Goal: Task Accomplishment & Management: Complete application form

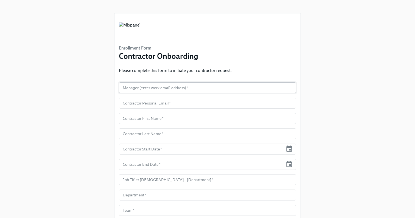
click at [179, 87] on input "text" at bounding box center [207, 88] width 177 height 11
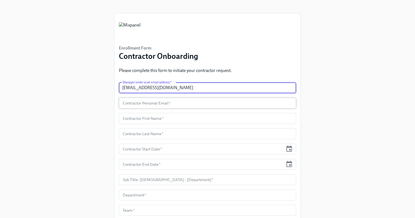
type input "[EMAIL_ADDRESS][DOMAIN_NAME]"
click at [169, 104] on input "text" at bounding box center [207, 103] width 177 height 11
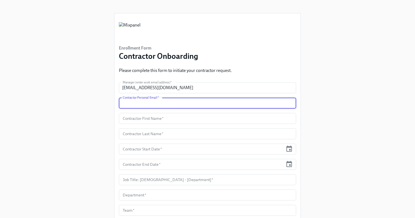
paste input "[EMAIL_ADDRESS][DOMAIN_NAME]"
type input "[EMAIL_ADDRESS][DOMAIN_NAME]"
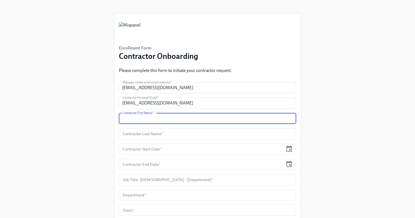
click at [157, 120] on input "text" at bounding box center [207, 118] width 177 height 11
type input "[PERSON_NAME]"
click at [160, 131] on input "text" at bounding box center [207, 134] width 177 height 11
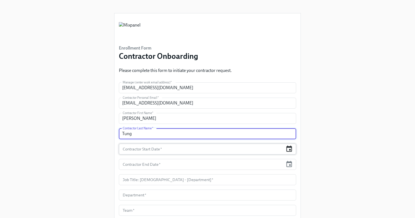
type input "Tung"
click at [289, 150] on icon "button" at bounding box center [289, 149] width 6 height 6
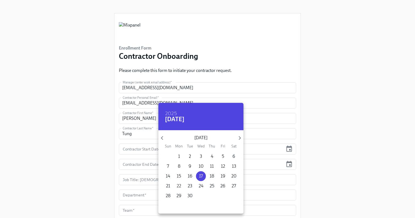
click at [177, 186] on p "22" at bounding box center [179, 186] width 4 height 6
type input "[DATE]"
click at [142, 164] on div at bounding box center [207, 109] width 415 height 218
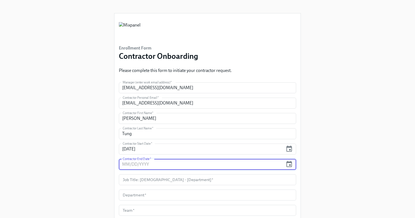
click at [148, 164] on input "text" at bounding box center [201, 164] width 164 height 11
click at [291, 166] on icon "button" at bounding box center [288, 164] width 7 height 7
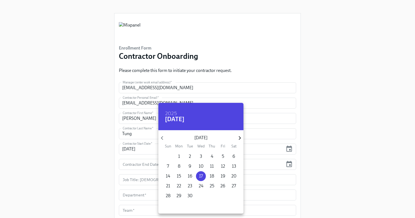
click at [239, 141] on icon "button" at bounding box center [239, 138] width 7 height 7
click at [224, 197] on p "31" at bounding box center [223, 196] width 4 height 6
type input "[DATE]"
click at [327, 133] on div at bounding box center [207, 109] width 415 height 218
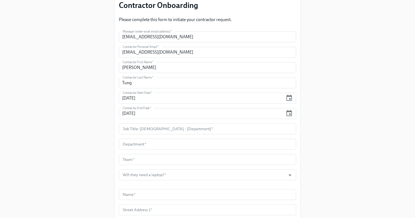
scroll to position [52, 0]
click at [291, 113] on icon "button" at bounding box center [289, 113] width 6 height 6
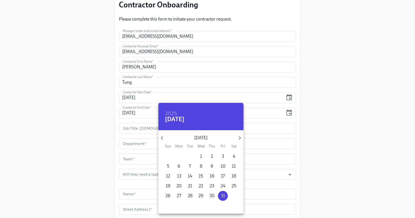
click at [312, 148] on div at bounding box center [207, 109] width 415 height 218
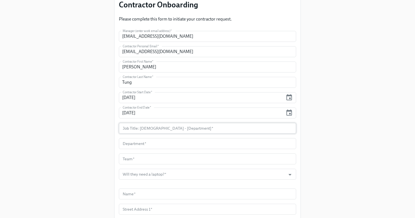
click at [197, 127] on input "text" at bounding box center [207, 128] width 177 height 11
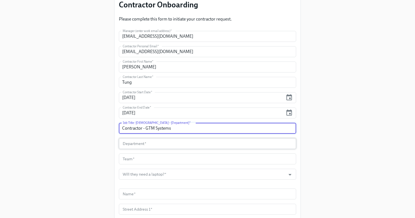
type input "Contractor - GTM Systems"
click at [189, 140] on input "text" at bounding box center [207, 143] width 177 height 11
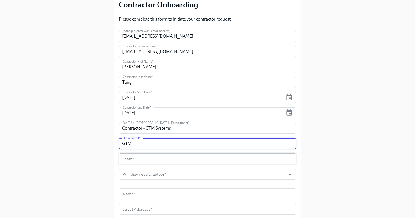
type input "GTM"
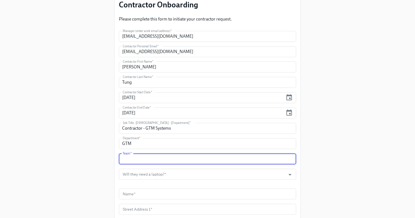
click at [180, 160] on input "text" at bounding box center [207, 159] width 177 height 11
type input "RevOps"
click at [143, 172] on input "Will they need a laptop?   *" at bounding box center [201, 174] width 161 height 11
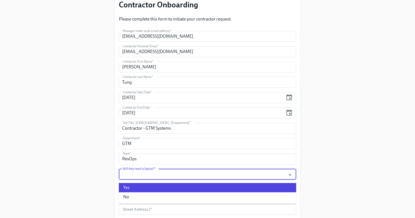
click at [137, 187] on li "Yes" at bounding box center [207, 187] width 177 height 9
type input "Yes"
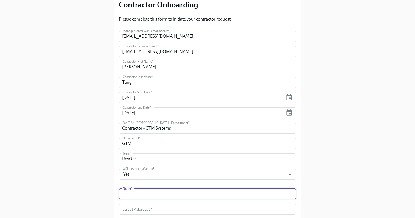
click at [130, 194] on input "text" at bounding box center [207, 194] width 177 height 11
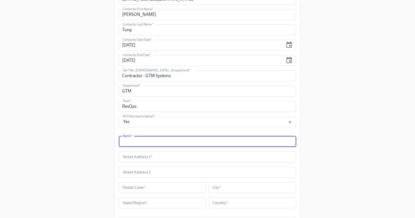
scroll to position [106, 0]
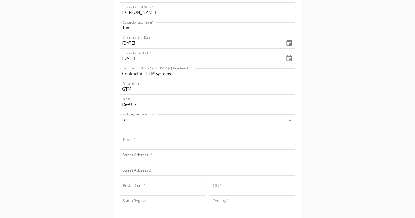
click at [101, 151] on div "Enrollment Form Contractor Onboarding Please complete this form to initiate you…" at bounding box center [207, 95] width 397 height 403
click at [146, 140] on input "text" at bounding box center [207, 139] width 177 height 11
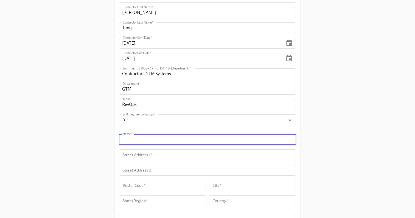
paste input "[PERSON_NAME]"
type input "[PERSON_NAME]"
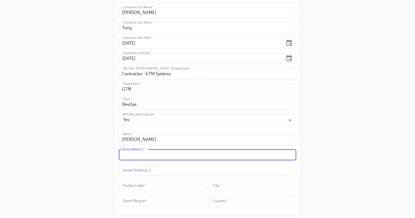
click at [143, 152] on input "text" at bounding box center [207, 155] width 177 height 11
paste input "[STREET_ADDRESS]"
drag, startPoint x: 156, startPoint y: 156, endPoint x: 203, endPoint y: 154, distance: 46.9
click at [203, 154] on input "[STREET_ADDRESS]" at bounding box center [207, 155] width 177 height 11
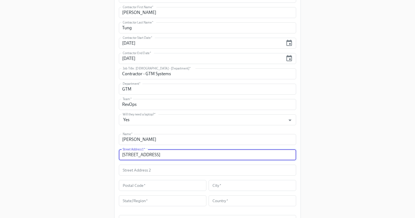
drag, startPoint x: 202, startPoint y: 157, endPoint x: 181, endPoint y: 156, distance: 21.1
click at [181, 156] on input "[STREET_ADDRESS]" at bounding box center [207, 155] width 177 height 11
type input "[STREET_ADDRESS]"
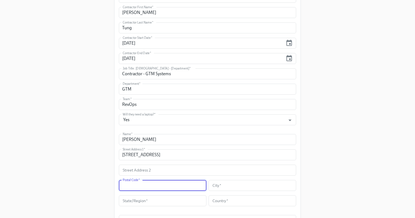
click at [150, 187] on input "text" at bounding box center [162, 185] width 87 height 11
paste input "94547"
type input "94547"
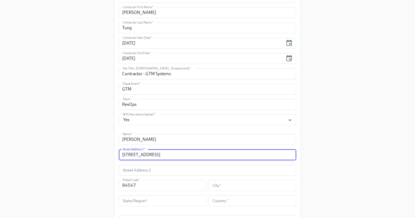
drag, startPoint x: 157, startPoint y: 155, endPoint x: 171, endPoint y: 155, distance: 14.8
click at [171, 155] on input "[STREET_ADDRESS]" at bounding box center [207, 155] width 177 height 11
drag, startPoint x: 172, startPoint y: 155, endPoint x: 157, endPoint y: 155, distance: 15.6
click at [157, 155] on input "[STREET_ADDRESS]" at bounding box center [207, 155] width 177 height 11
type input "112 White cap cv, [GEOGRAPHIC_DATA]"
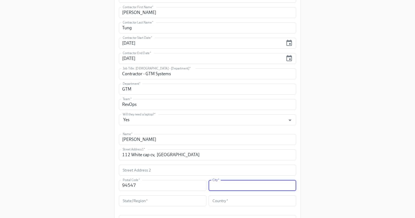
click at [228, 185] on input "text" at bounding box center [251, 185] width 87 height 11
paste input "Hercules"
type input "Hercules"
click at [158, 154] on input "112 White cap cv, [GEOGRAPHIC_DATA]" at bounding box center [207, 155] width 177 height 11
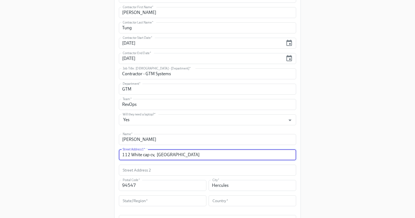
click at [158, 154] on input "112 White cap cv, [GEOGRAPHIC_DATA]" at bounding box center [207, 155] width 177 height 11
type input "112 White cap cv,"
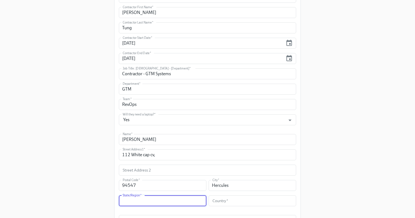
click at [149, 200] on input "text" at bounding box center [162, 201] width 87 height 11
paste input "CA"
type input "CA"
click at [158, 155] on input "112 White cap cv," at bounding box center [207, 155] width 177 height 11
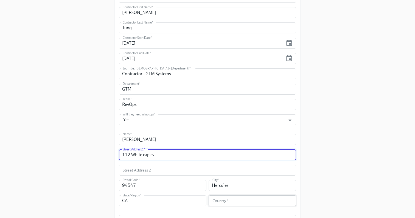
type input "112 White cap cv"
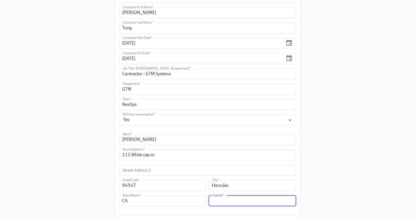
click at [255, 201] on input "text" at bounding box center [251, 201] width 87 height 11
click at [352, 157] on div "Enrollment Form Contractor Onboarding Please complete this form to initiate you…" at bounding box center [207, 95] width 397 height 403
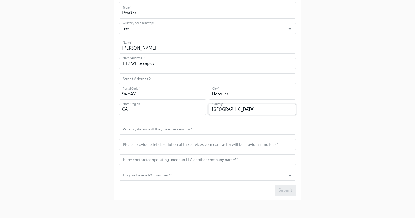
click at [246, 113] on input "[GEOGRAPHIC_DATA]" at bounding box center [251, 109] width 87 height 11
type input "US"
click at [320, 127] on div "Enrollment Form Contractor Onboarding Please complete this form to initiate you…" at bounding box center [207, 3] width 397 height 403
click at [202, 126] on input "text" at bounding box center [207, 129] width 177 height 11
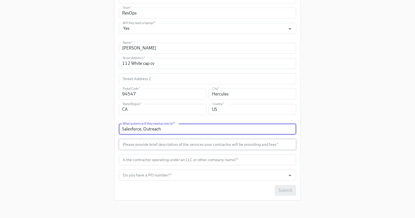
type input "Salesforce, Outreach"
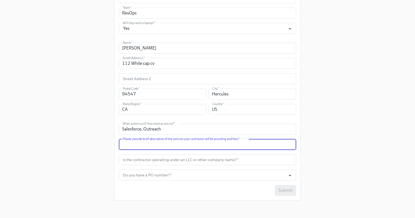
click at [159, 143] on input "text" at bounding box center [207, 144] width 177 height 11
type input "S"
type input "GTM systems audit and proposal for future GTM systems strategy"
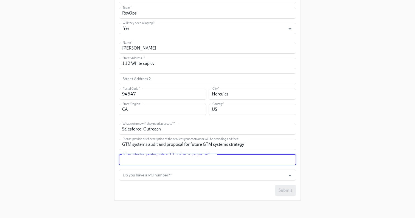
click at [158, 160] on input "text" at bounding box center [207, 160] width 177 height 11
click at [348, 139] on div "Enrollment Form Contractor Onboarding Please complete this form to initiate you…" at bounding box center [207, 3] width 397 height 403
click at [161, 160] on input "text" at bounding box center [207, 160] width 177 height 11
click at [160, 160] on input "text" at bounding box center [207, 160] width 177 height 11
paste input "CA"
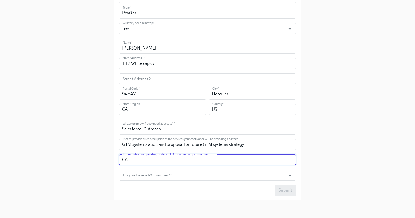
click at [147, 161] on input "CA" at bounding box center [207, 160] width 177 height 11
type input "C"
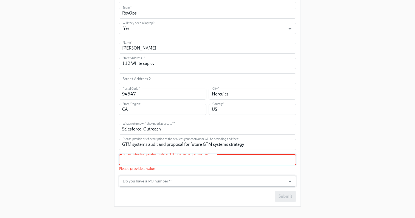
paste input "CA"
type input "CA"
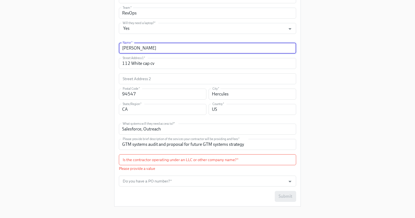
drag, startPoint x: 152, startPoint y: 49, endPoint x: 98, endPoint y: 48, distance: 54.0
click at [98, 48] on div "Enrollment Form Contractor Onboarding Please complete this form to initiate you…" at bounding box center [207, 6] width 397 height 409
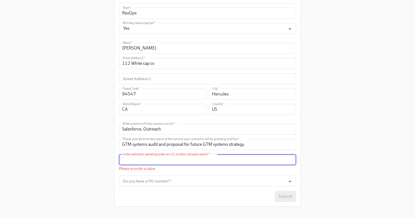
click at [149, 160] on input "text" at bounding box center [207, 160] width 177 height 11
paste input "[PERSON_NAME]"
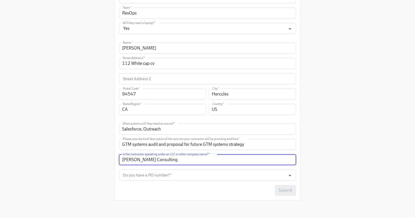
type input "[PERSON_NAME] Consulting"
click at [146, 162] on input "[PERSON_NAME] Consulting" at bounding box center [207, 160] width 177 height 11
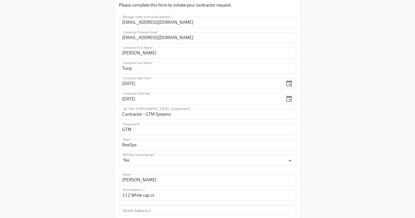
scroll to position [60, 0]
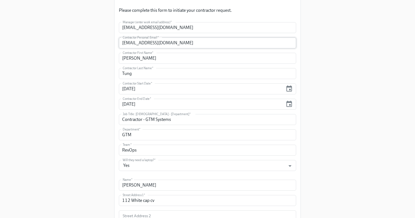
click at [150, 41] on input "[EMAIL_ADDRESS][DOMAIN_NAME]" at bounding box center [207, 43] width 177 height 11
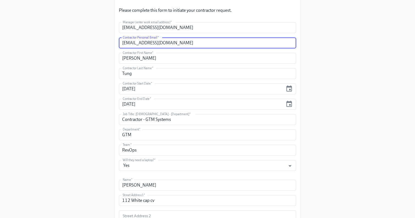
click at [150, 41] on input "[EMAIL_ADDRESS][DOMAIN_NAME]" at bounding box center [207, 43] width 177 height 11
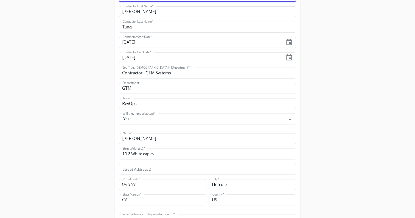
scroll to position [108, 0]
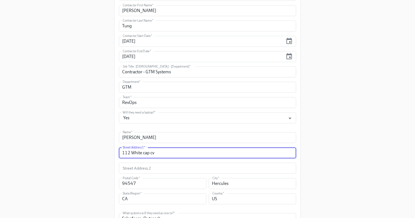
drag, startPoint x: 157, startPoint y: 154, endPoint x: 98, endPoint y: 154, distance: 58.7
click at [98, 154] on div "Enrollment Form Contractor Onboarding Please complete this form to initiate you…" at bounding box center [207, 93] width 397 height 403
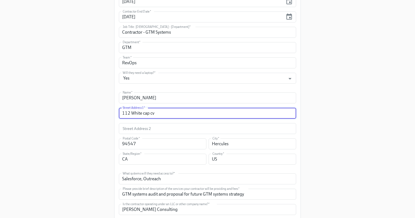
scroll to position [152, 0]
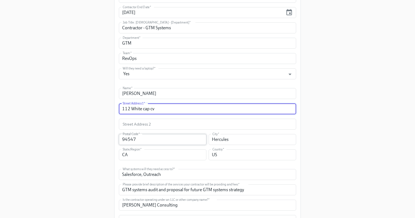
click at [135, 140] on input "94547" at bounding box center [162, 139] width 87 height 11
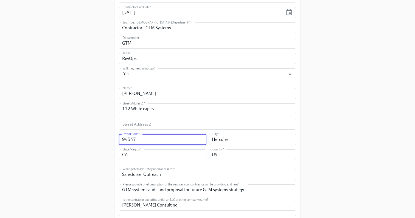
click at [135, 140] on input "94547" at bounding box center [162, 139] width 87 height 11
click at [92, 151] on div "Enrollment Form Contractor Onboarding Please complete this form to initiate you…" at bounding box center [207, 49] width 397 height 403
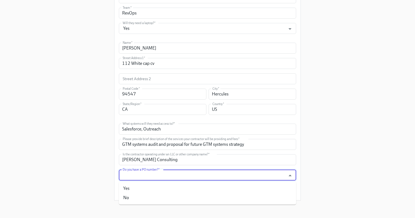
click at [158, 176] on input "Do you have a PO number?   *" at bounding box center [201, 175] width 161 height 11
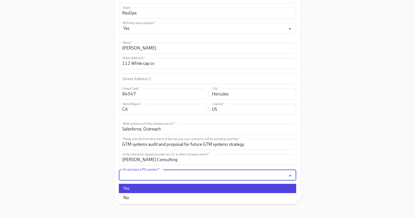
click at [152, 187] on li "Yes" at bounding box center [207, 188] width 177 height 9
type input "Yes"
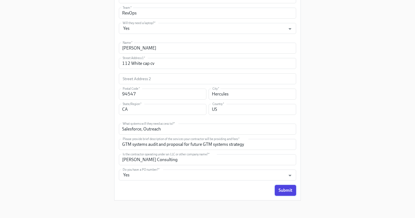
click at [289, 190] on span "Submit" at bounding box center [285, 190] width 14 height 5
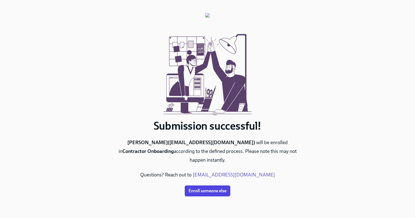
scroll to position [0, 0]
click at [150, 113] on div at bounding box center [207, 72] width 186 height 93
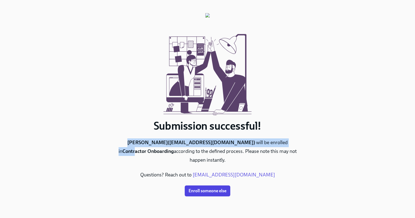
drag, startPoint x: 118, startPoint y: 145, endPoint x: 255, endPoint y: 146, distance: 136.3
click at [255, 146] on p "[PERSON_NAME] ( [EMAIL_ADDRESS][DOMAIN_NAME] ) will be enrolled in Contractor O…" at bounding box center [207, 152] width 186 height 26
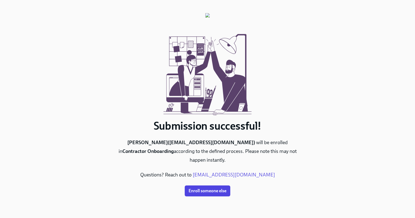
click at [130, 109] on div at bounding box center [207, 72] width 186 height 93
drag, startPoint x: 243, startPoint y: 143, endPoint x: 289, endPoint y: 143, distance: 46.3
click at [174, 149] on b "Contractor Onboarding" at bounding box center [147, 152] width 51 height 6
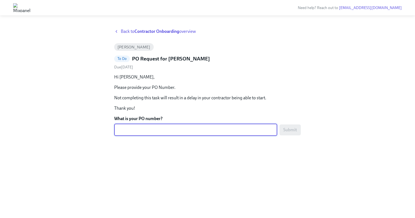
click at [168, 127] on textarea "What is your PO number?" at bounding box center [195, 130] width 156 height 7
type textarea "PO-764263"
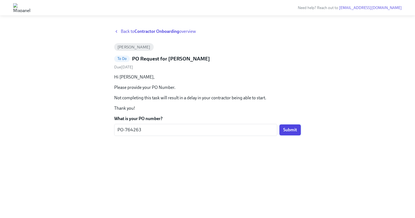
click at [293, 131] on span "Submit" at bounding box center [290, 129] width 14 height 5
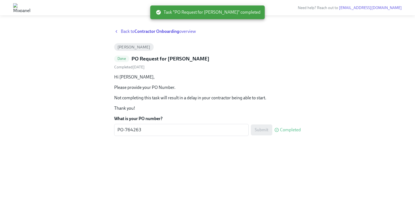
click at [30, 8] on img at bounding box center [21, 7] width 17 height 9
